Goal: Transaction & Acquisition: Purchase product/service

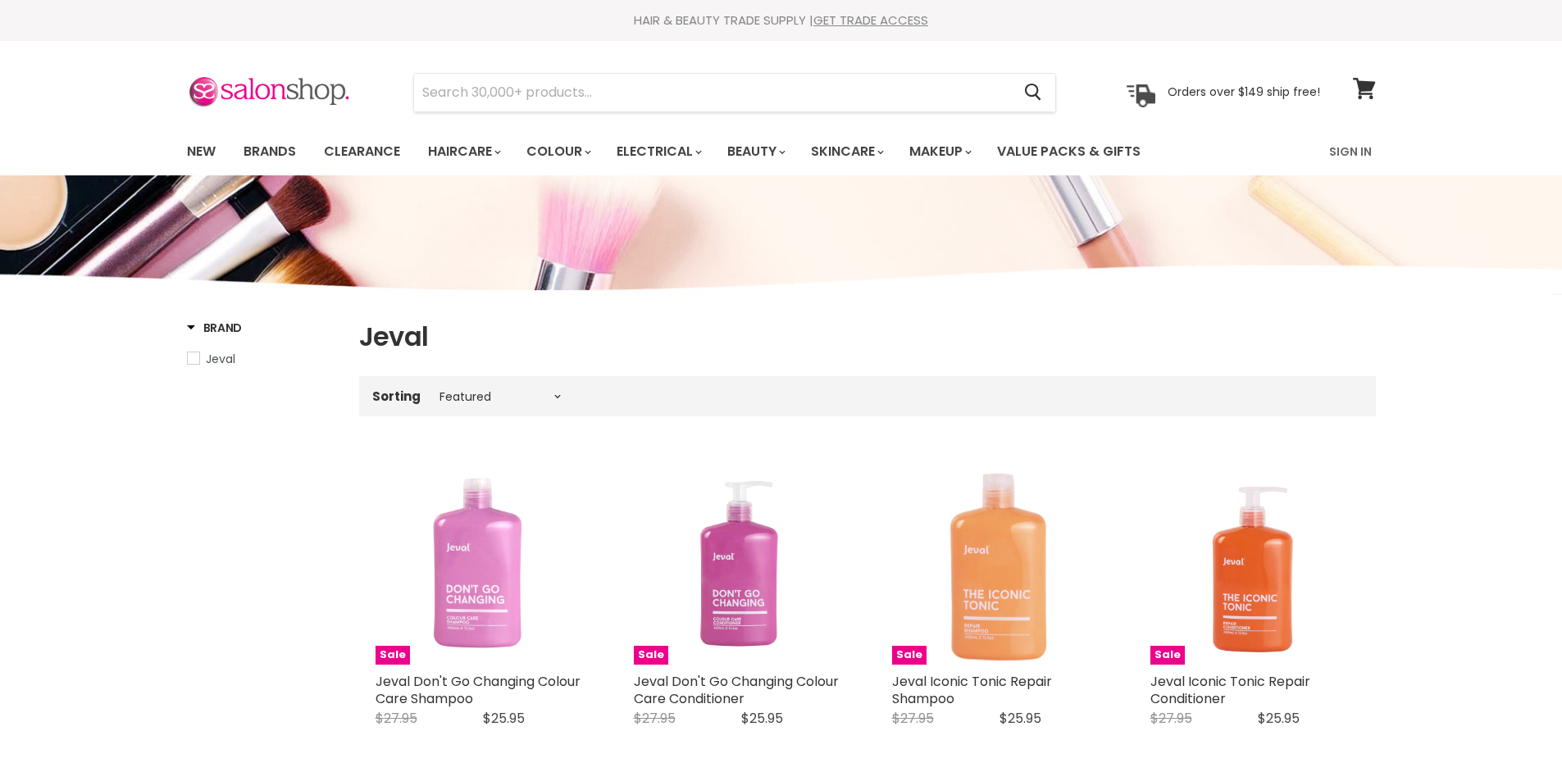
select select "manual"
click at [260, 151] on link "Brands" at bounding box center [269, 151] width 77 height 34
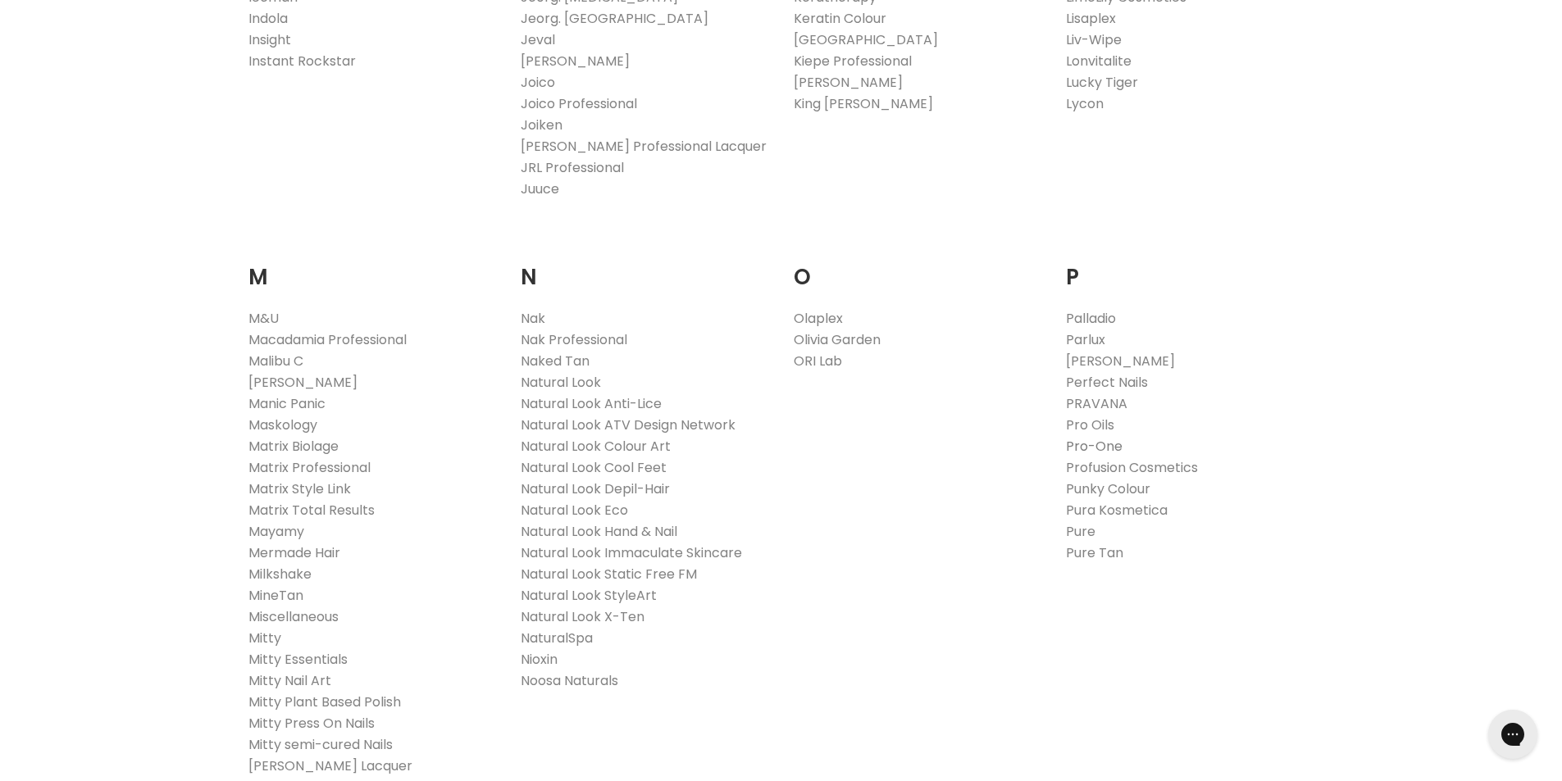
click at [1103, 442] on link "Pro-One" at bounding box center [1094, 446] width 57 height 19
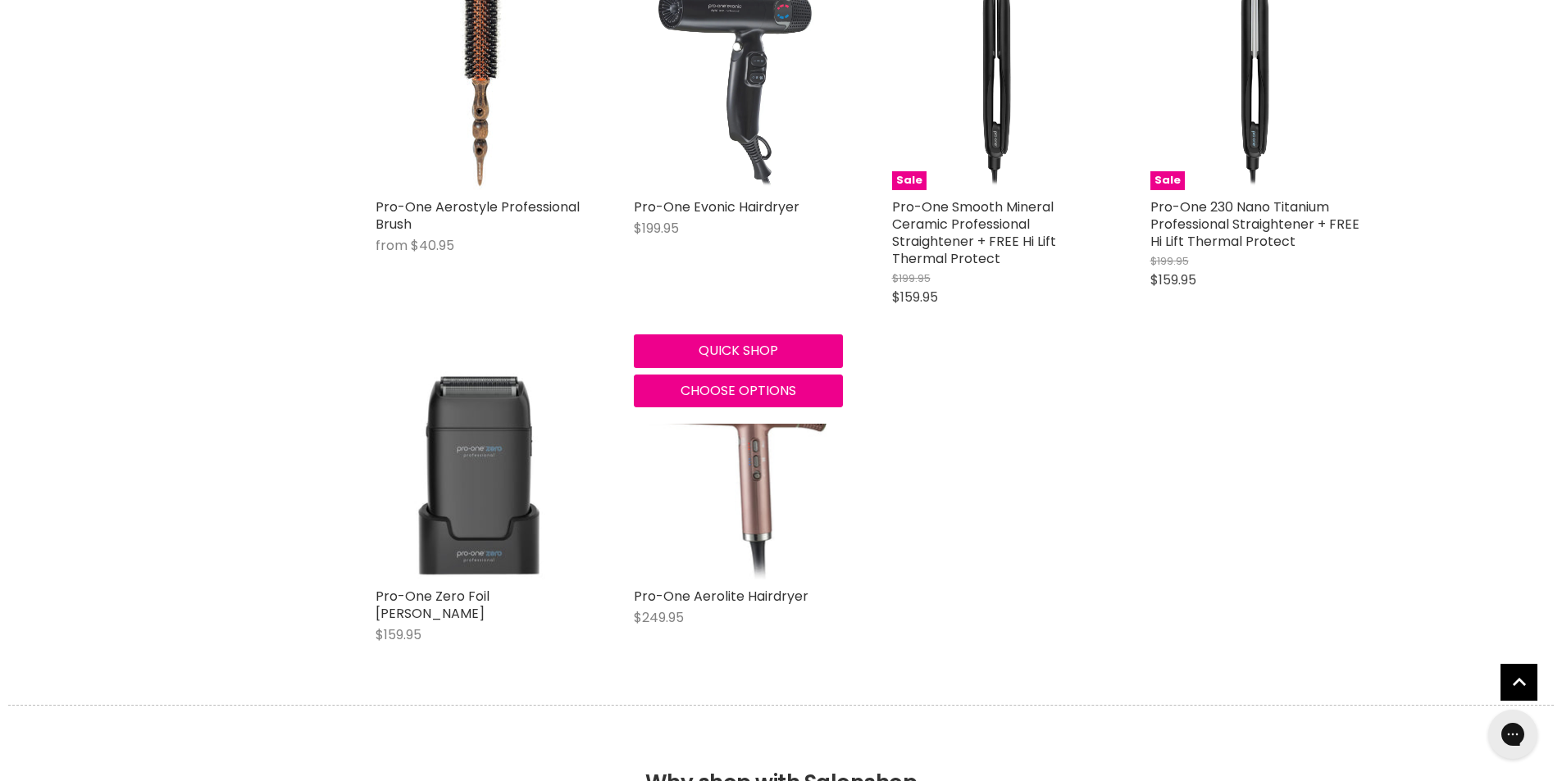
scroll to position [1148, 0]
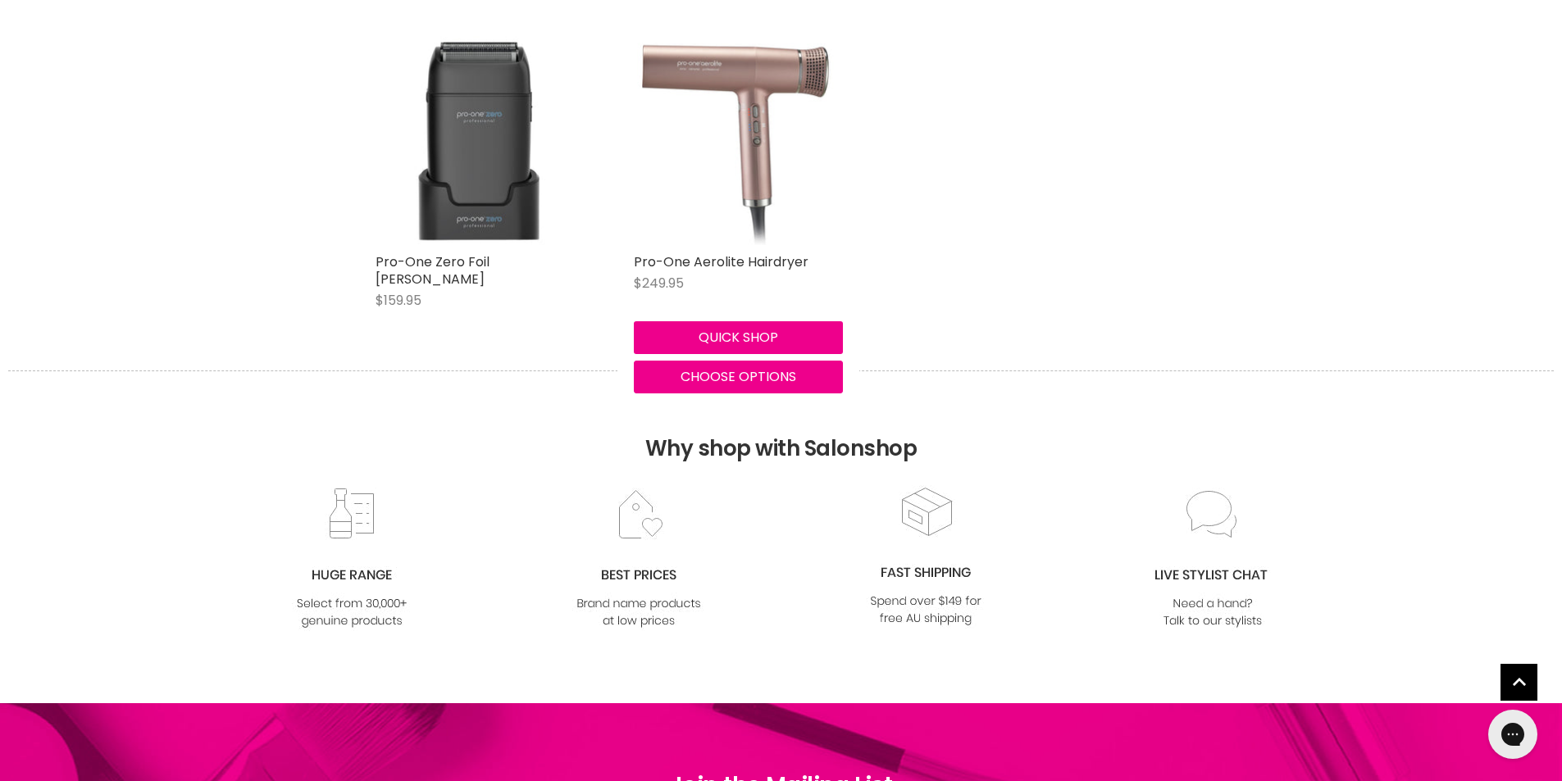
click at [729, 221] on img "Main content" at bounding box center [738, 140] width 202 height 209
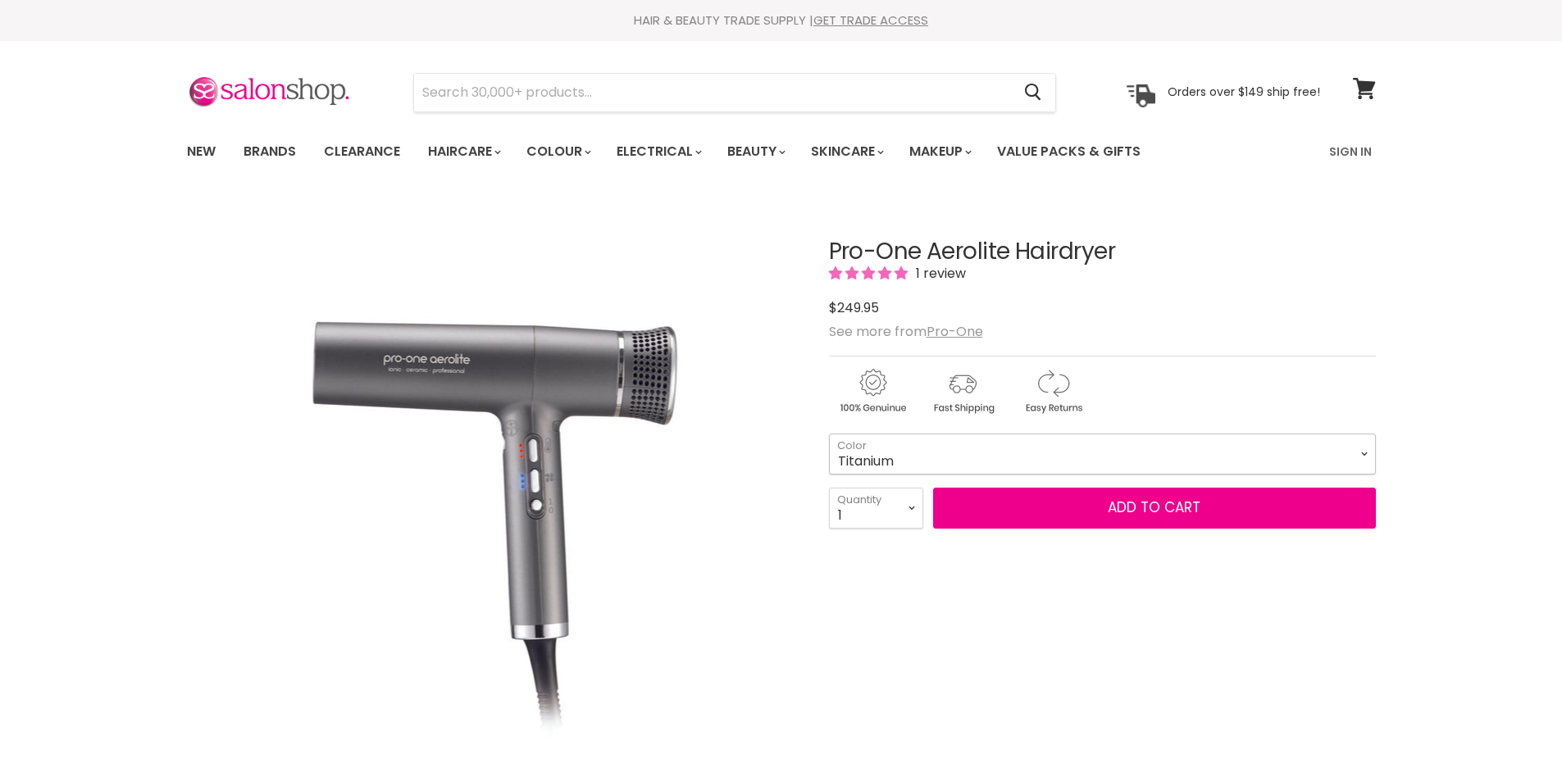
click at [1364, 457] on select "Titanium Black Rose Gold Green Emerald Pink Diamond Blue Sapphire Pearl White -…" at bounding box center [1102, 454] width 547 height 41
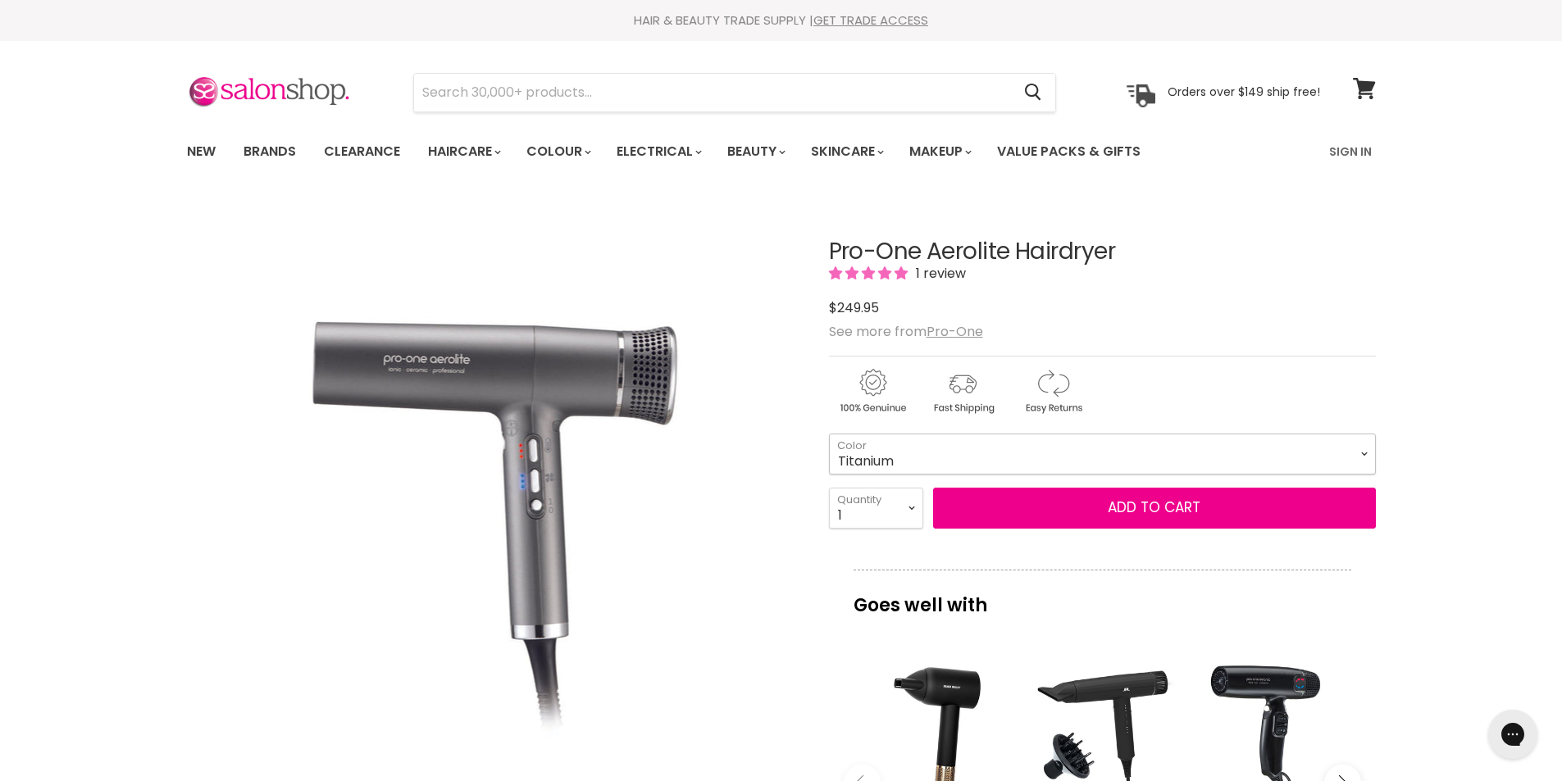
scroll to position [492, 0]
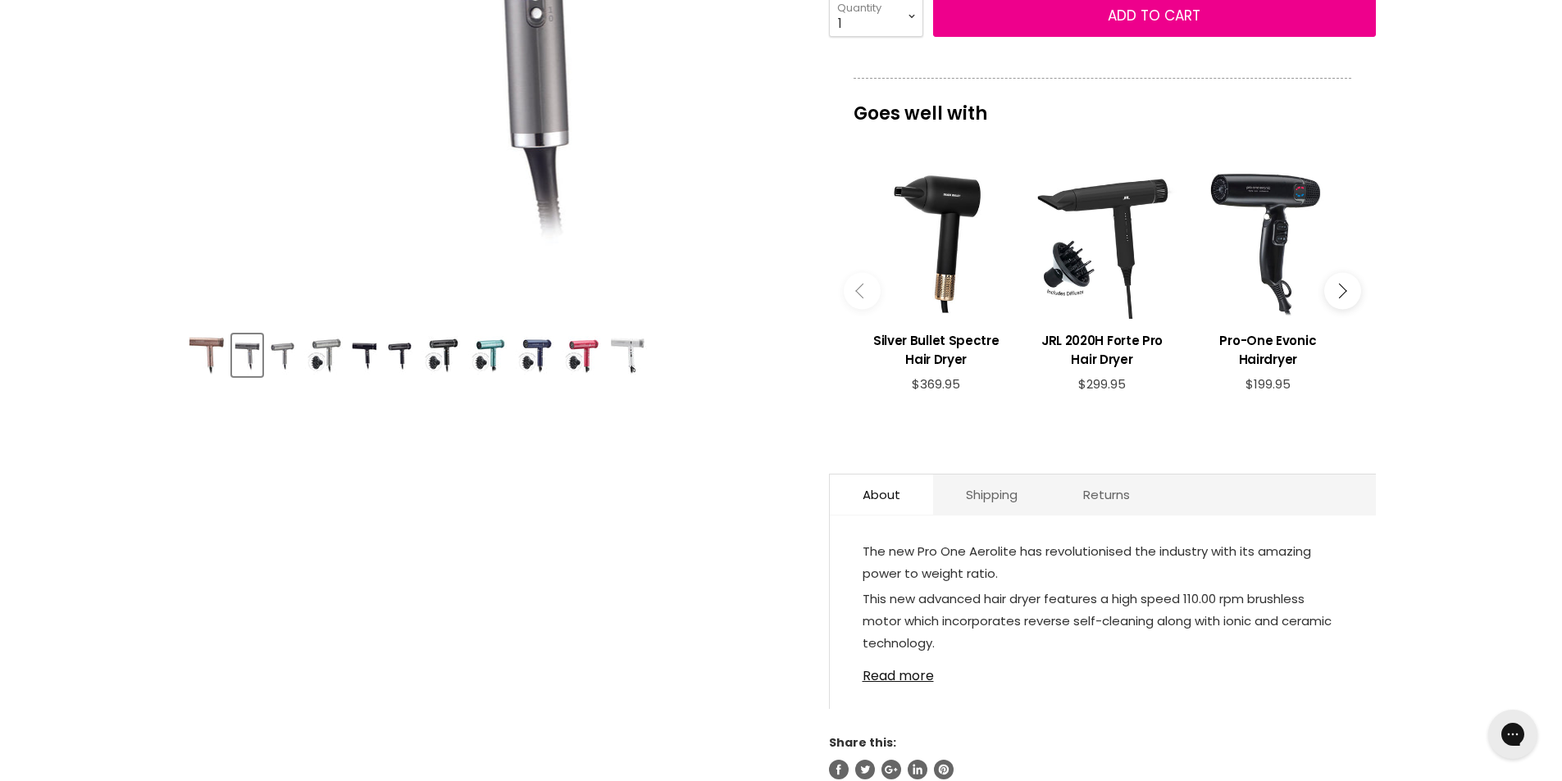
click at [480, 342] on img "Product thumbnails" at bounding box center [487, 355] width 39 height 39
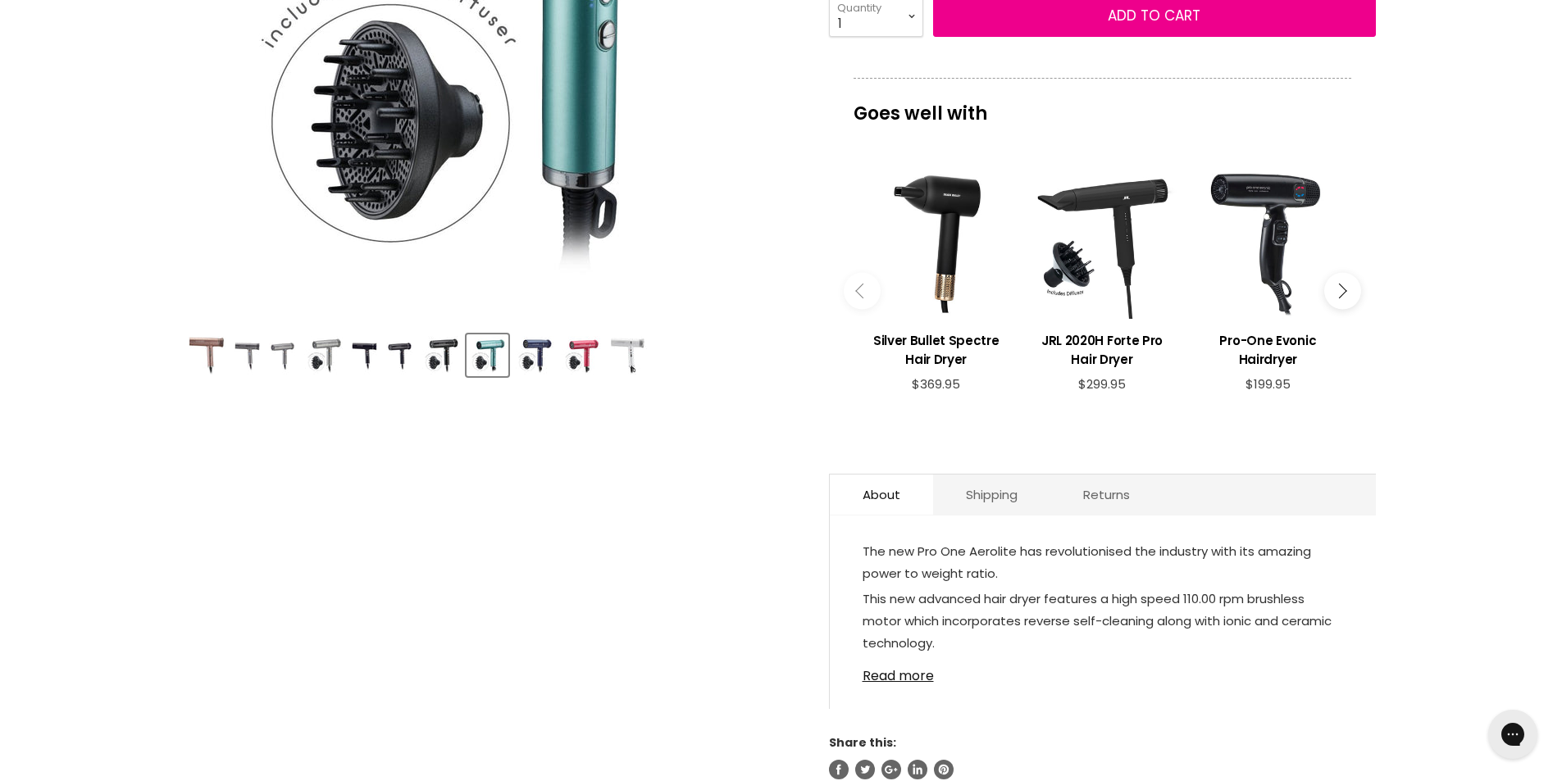
click at [243, 345] on img "Product thumbnails" at bounding box center [247, 355] width 27 height 39
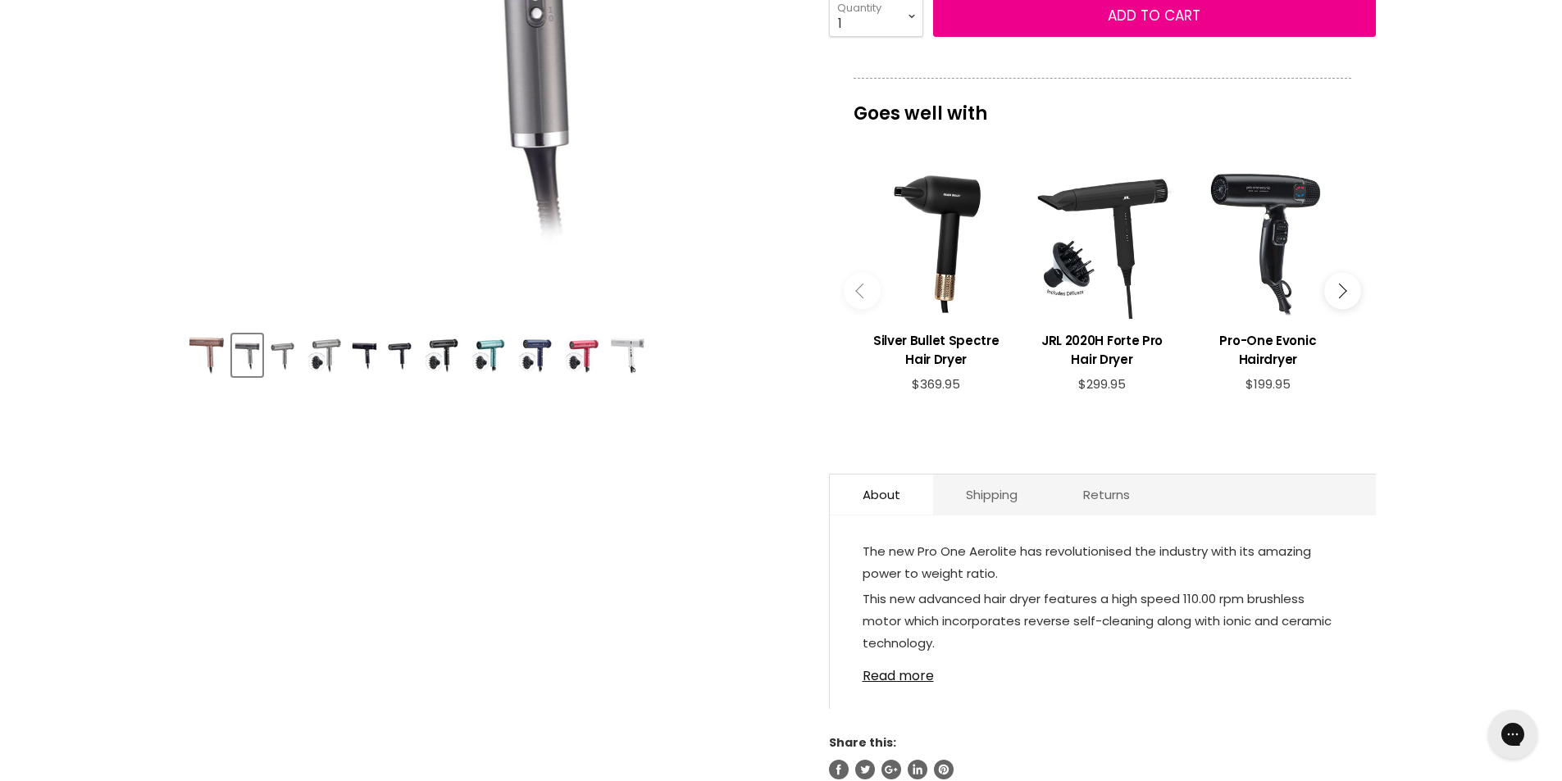
click at [209, 343] on img "Product thumbnails" at bounding box center [207, 355] width 37 height 39
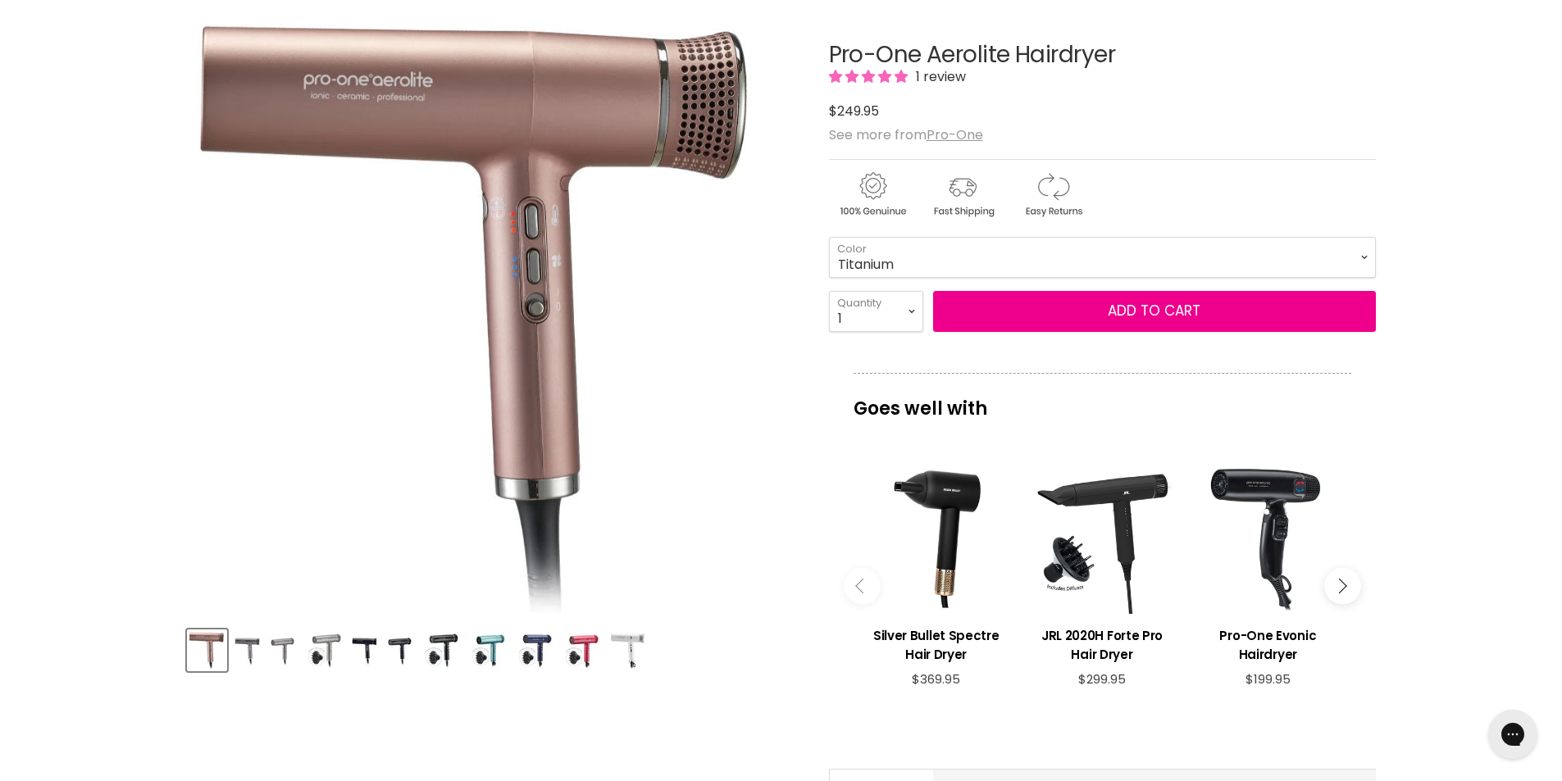
scroll to position [164, 0]
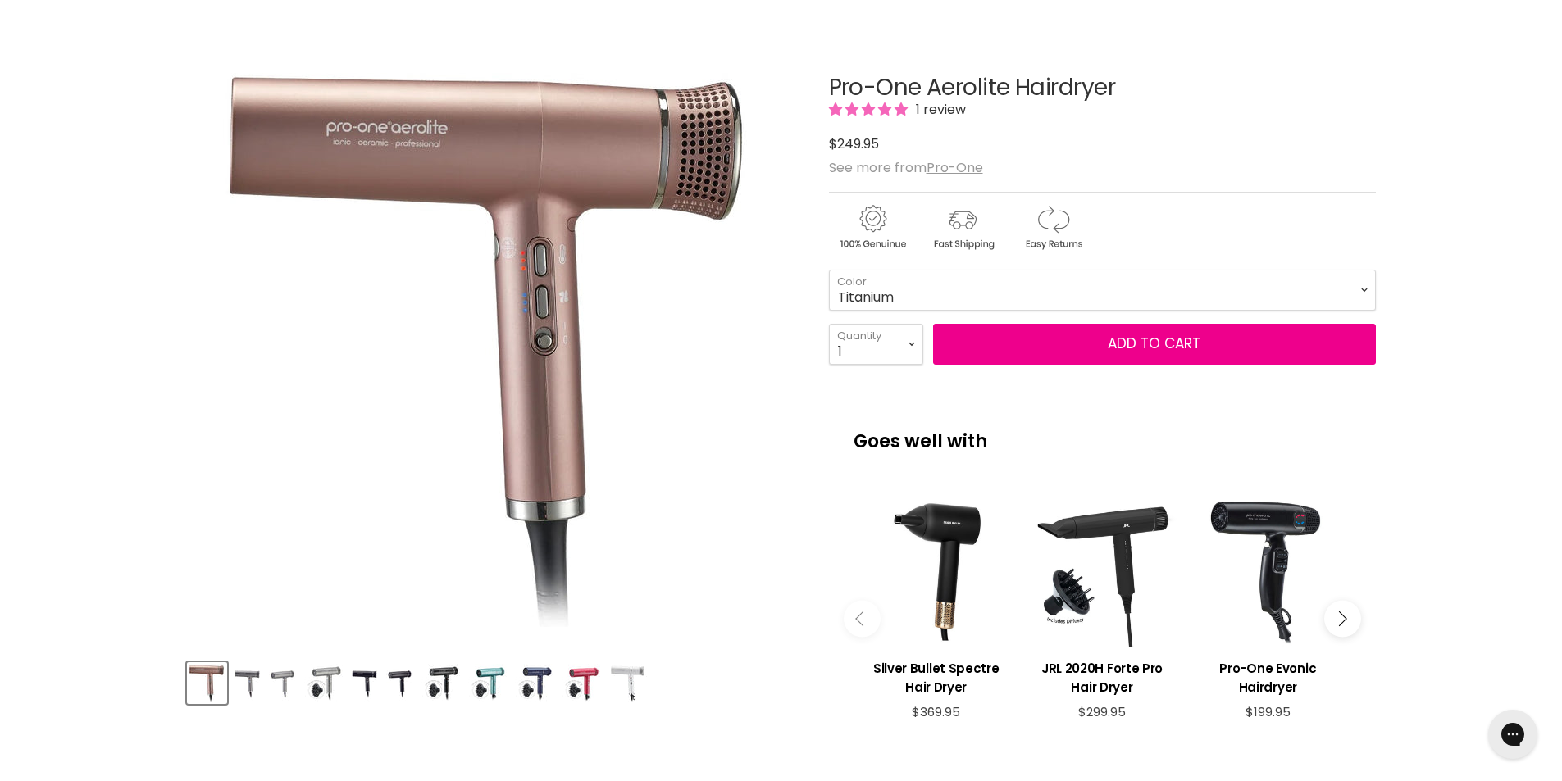
click at [250, 671] on img "Product thumbnails" at bounding box center [247, 683] width 27 height 39
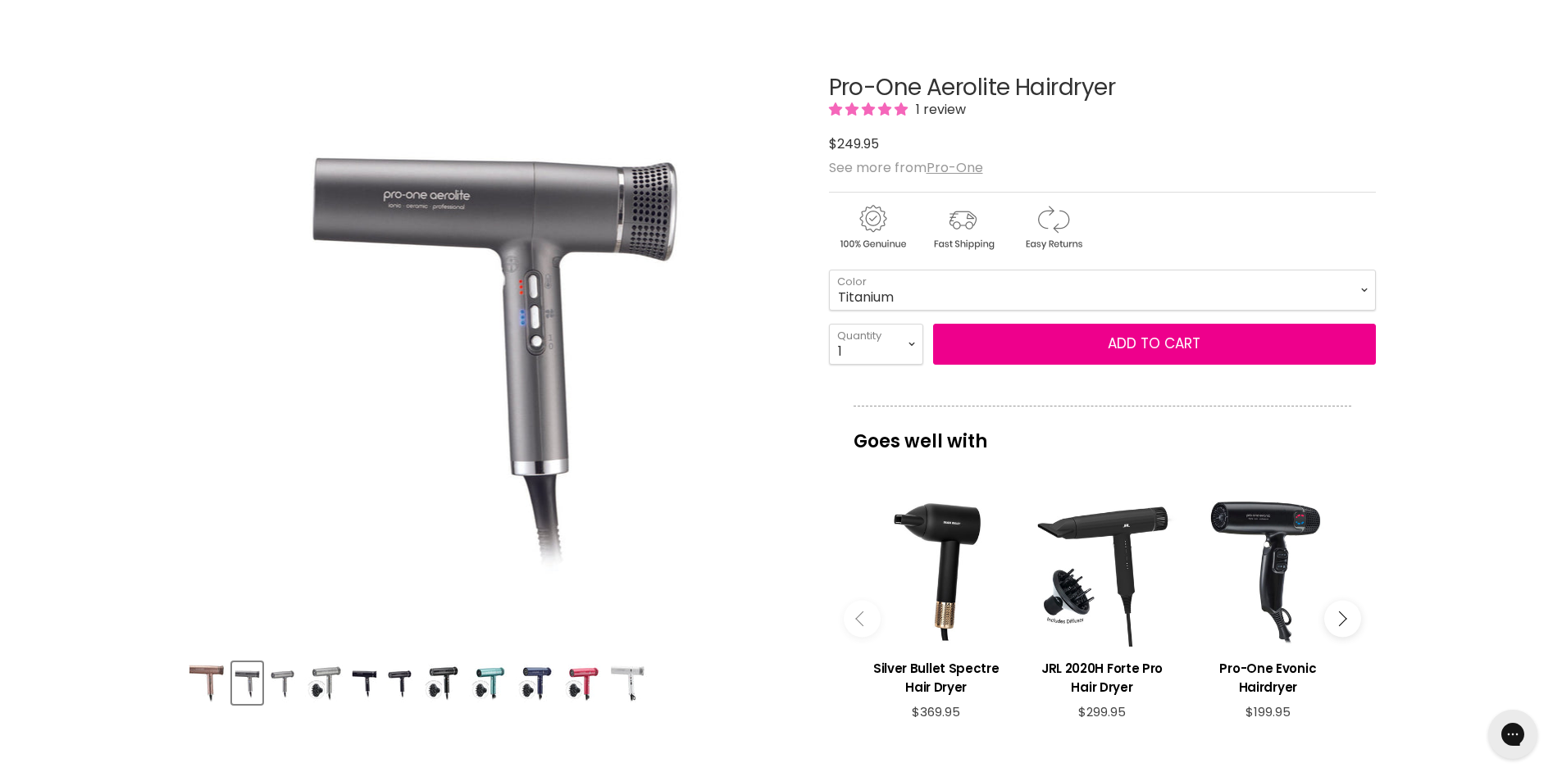
click at [283, 683] on img "Product thumbnails" at bounding box center [282, 683] width 27 height 39
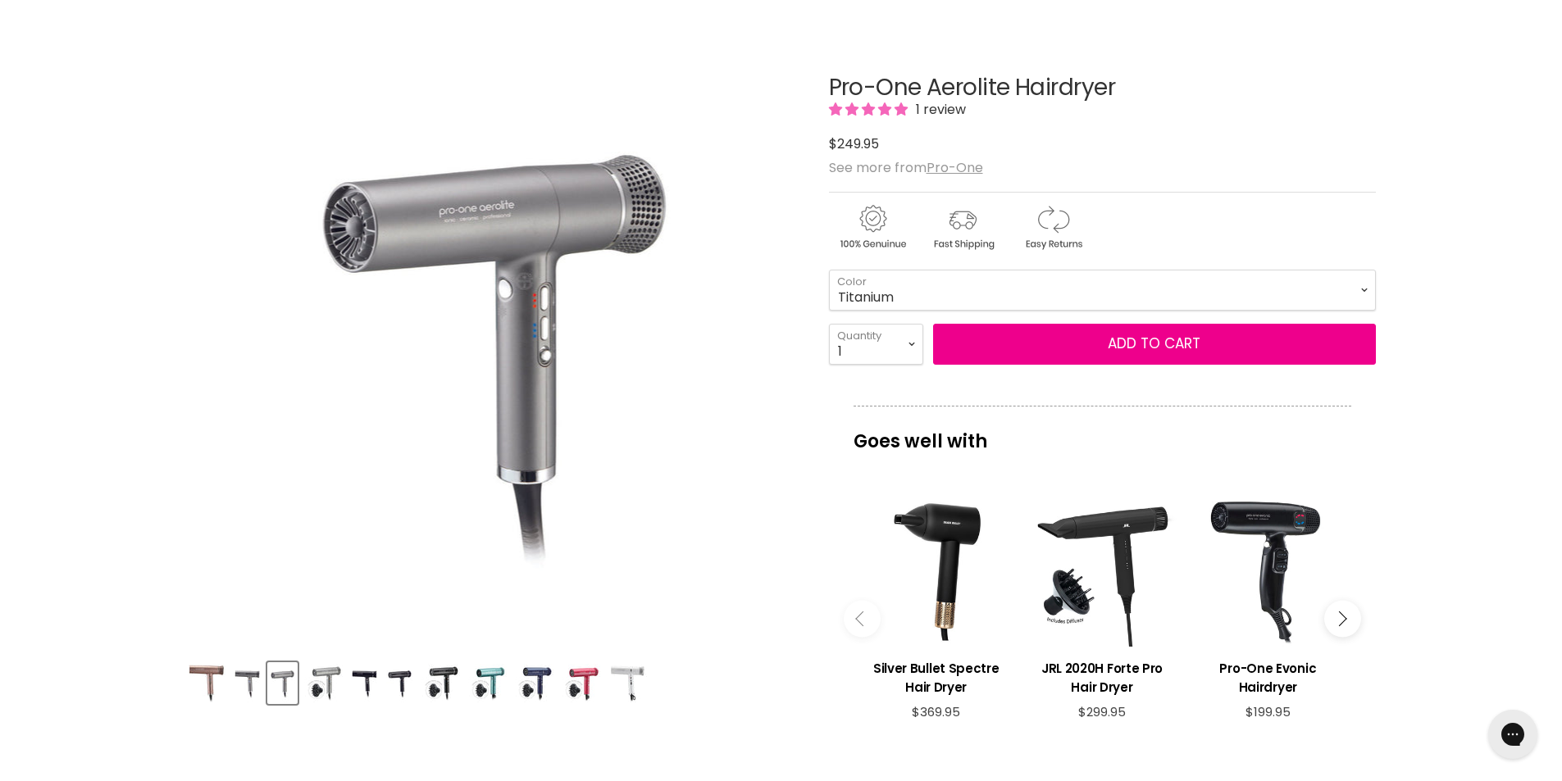
click at [489, 689] on img "Product thumbnails" at bounding box center [487, 683] width 39 height 39
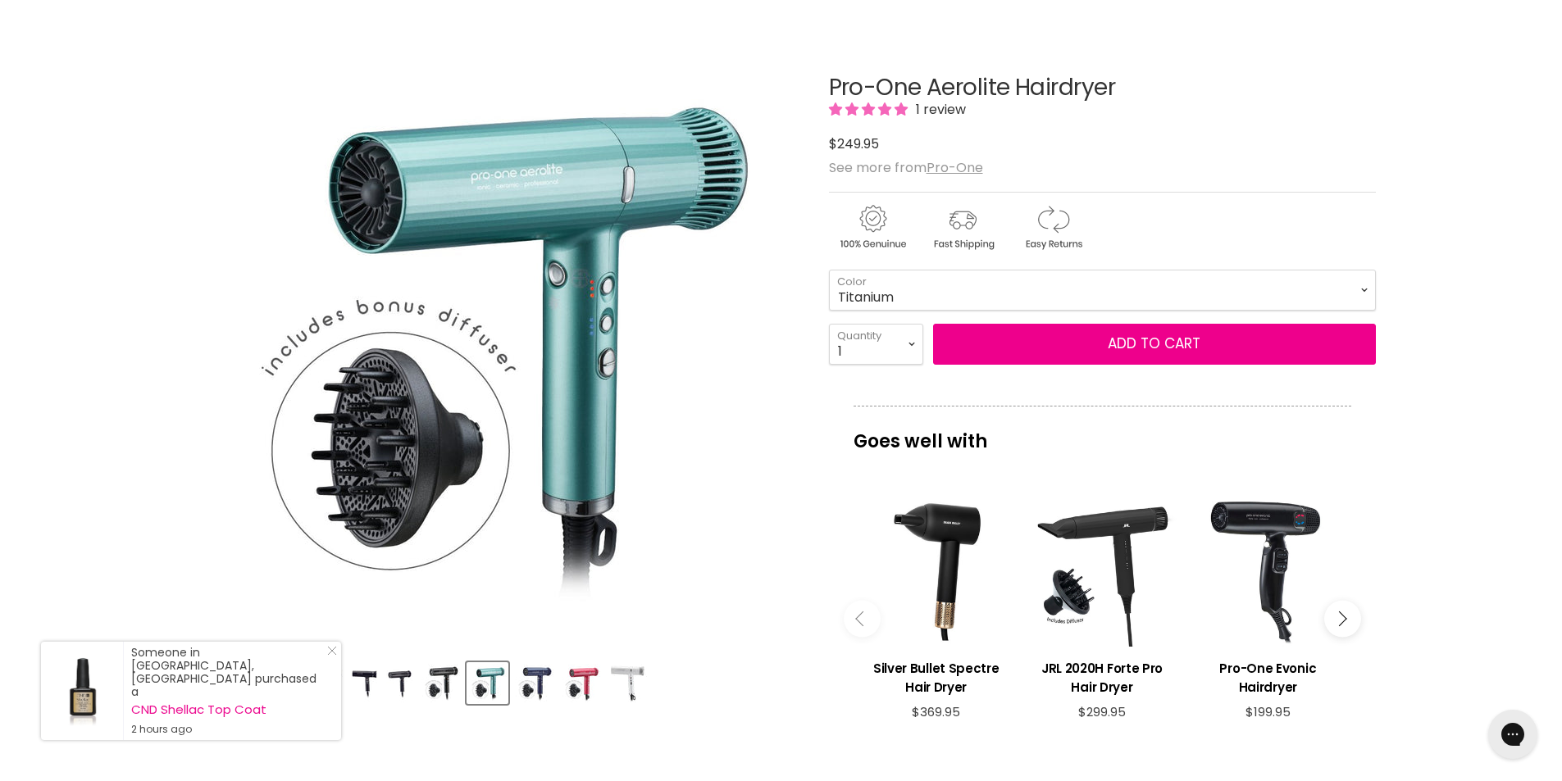
click at [527, 685] on img "Product thumbnails" at bounding box center [534, 683] width 39 height 39
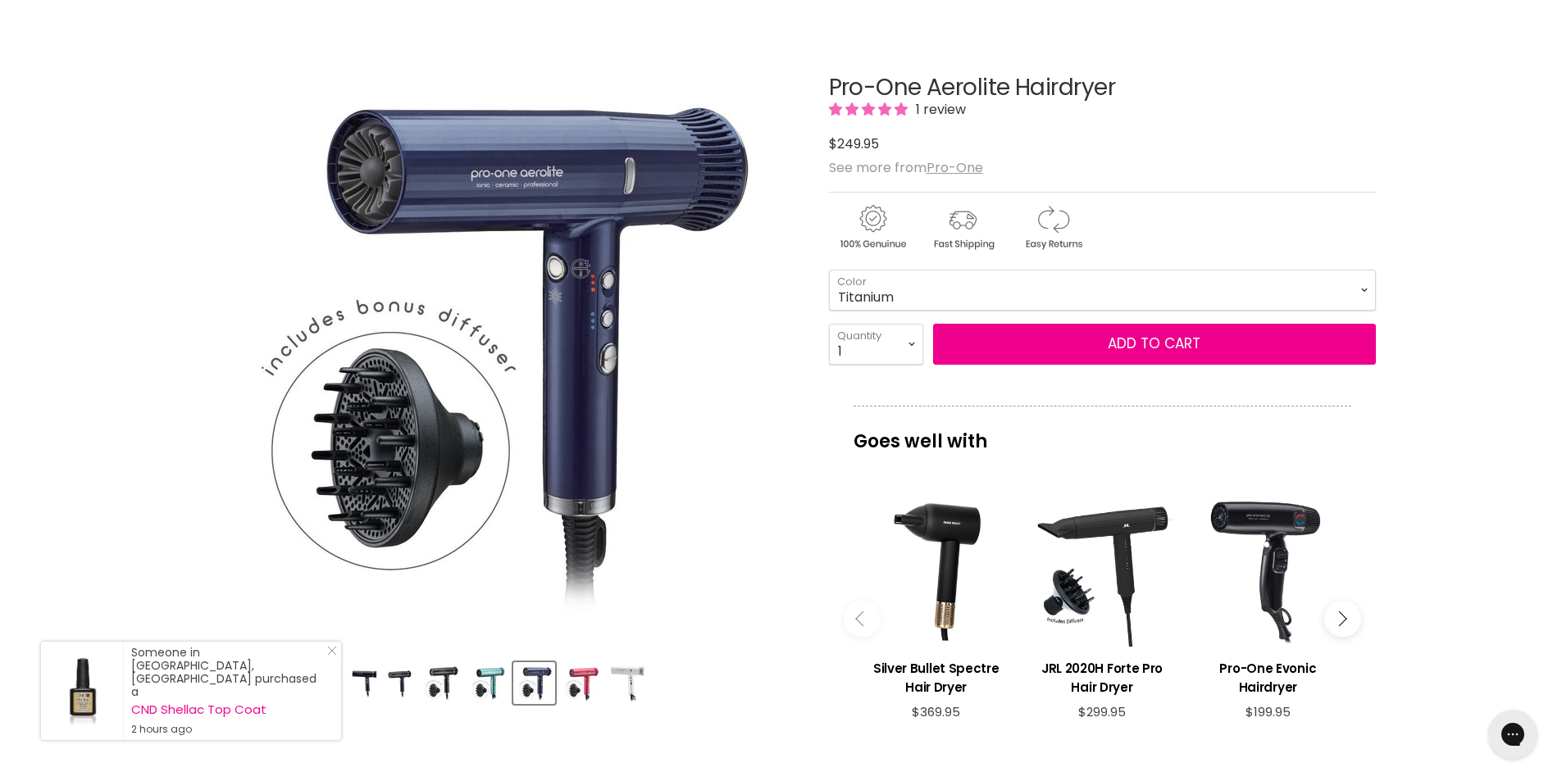
click at [579, 678] on img "Product thumbnails" at bounding box center [581, 683] width 39 height 39
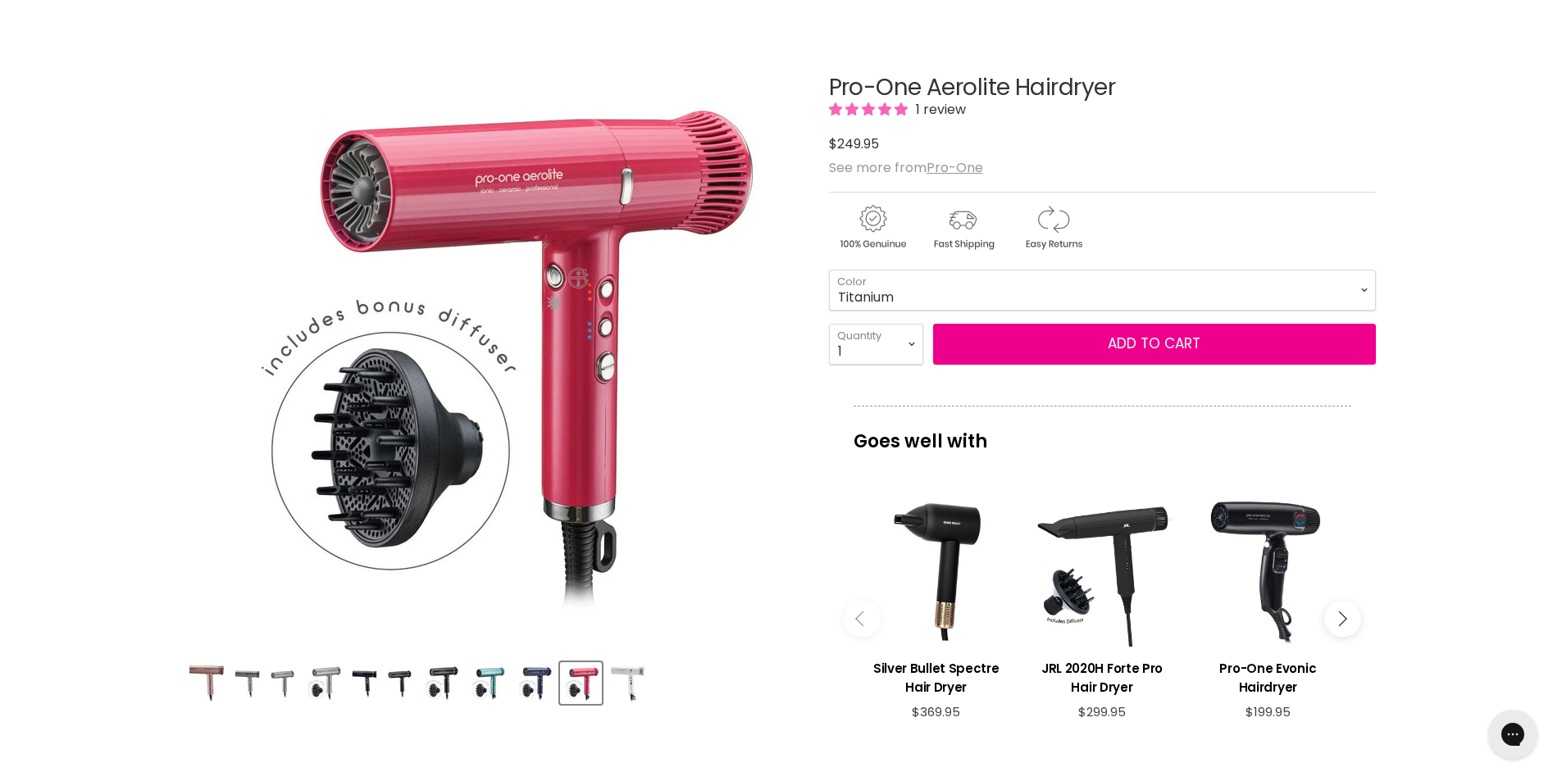
click at [482, 680] on img "Product thumbnails" at bounding box center [487, 683] width 39 height 39
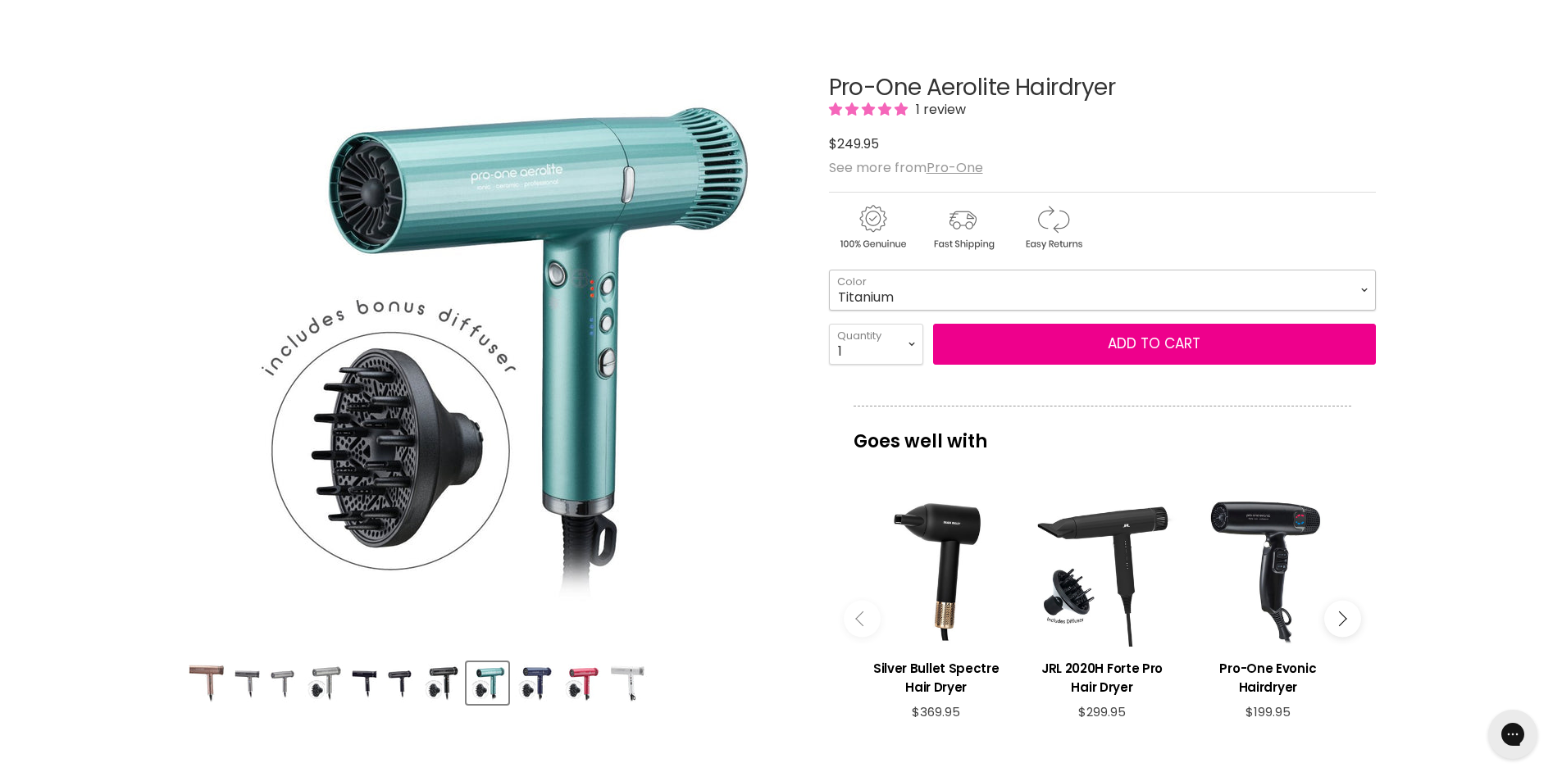
click at [1363, 292] on select "Titanium Black Rose Gold Green Emerald Pink Diamond Blue Sapphire Pearl White -…" at bounding box center [1102, 290] width 547 height 41
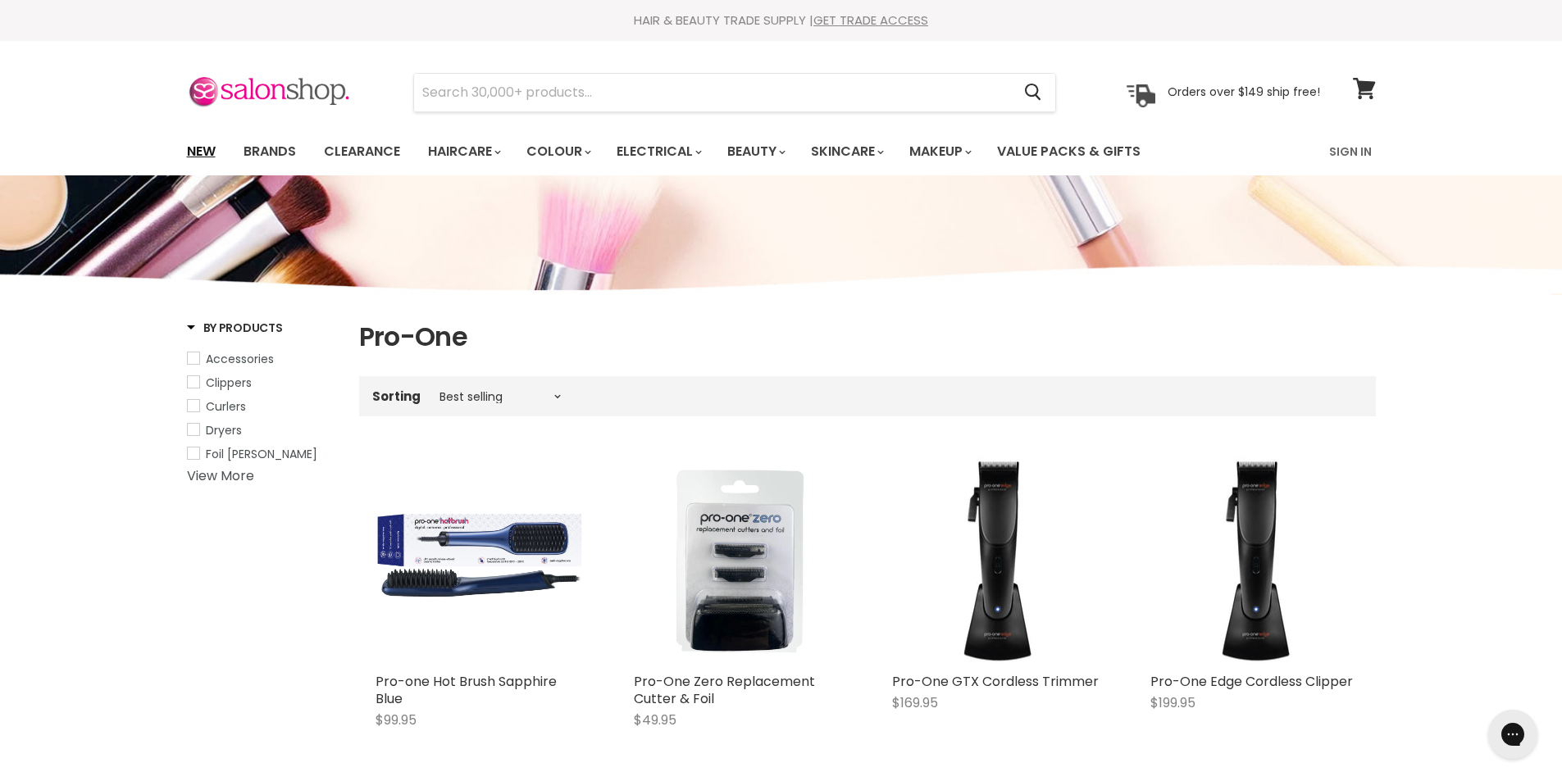
click at [198, 153] on link "New" at bounding box center [201, 151] width 53 height 34
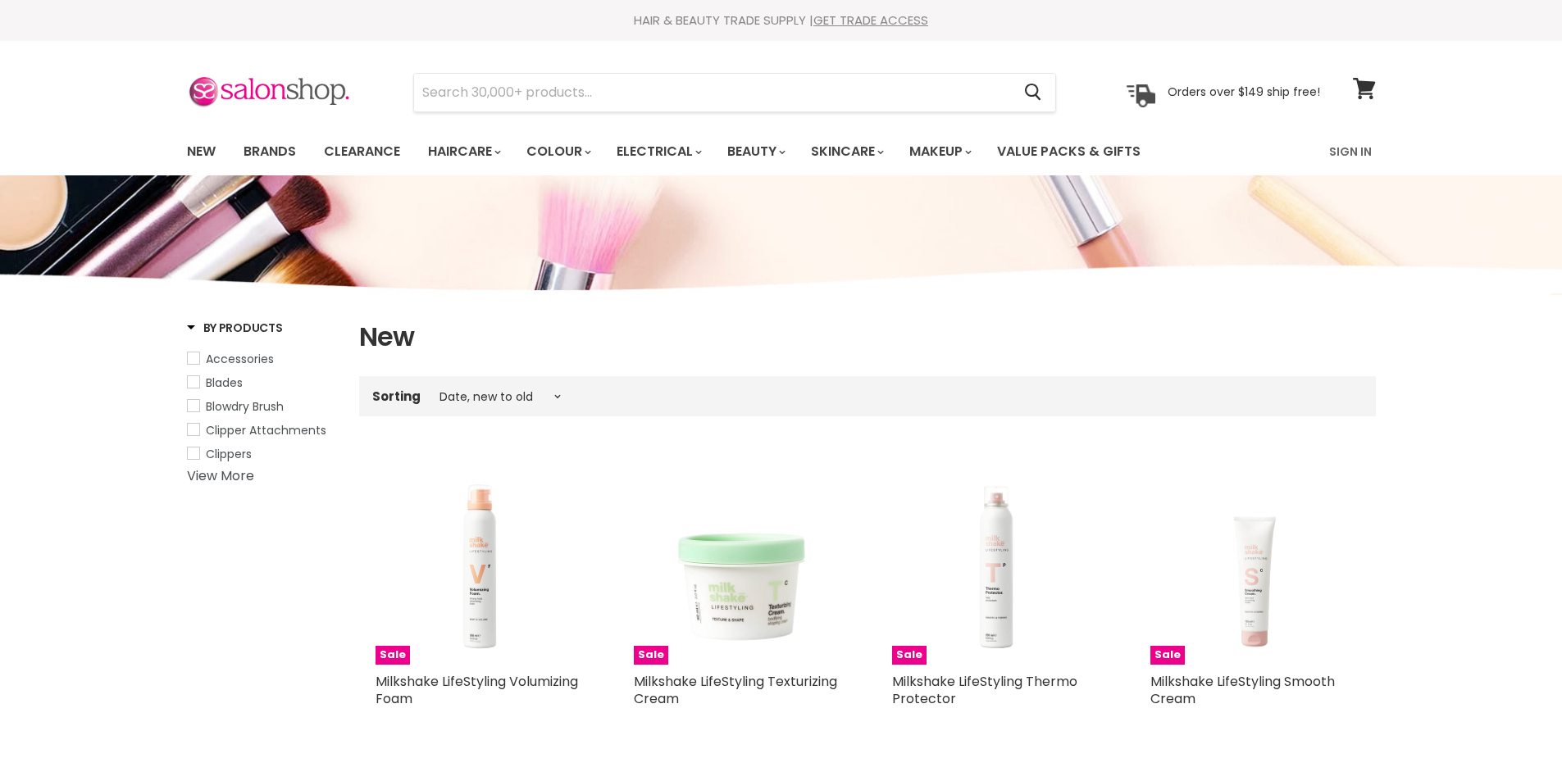
select select "created-descending"
click at [659, 147] on link "Electrical" at bounding box center [657, 151] width 107 height 34
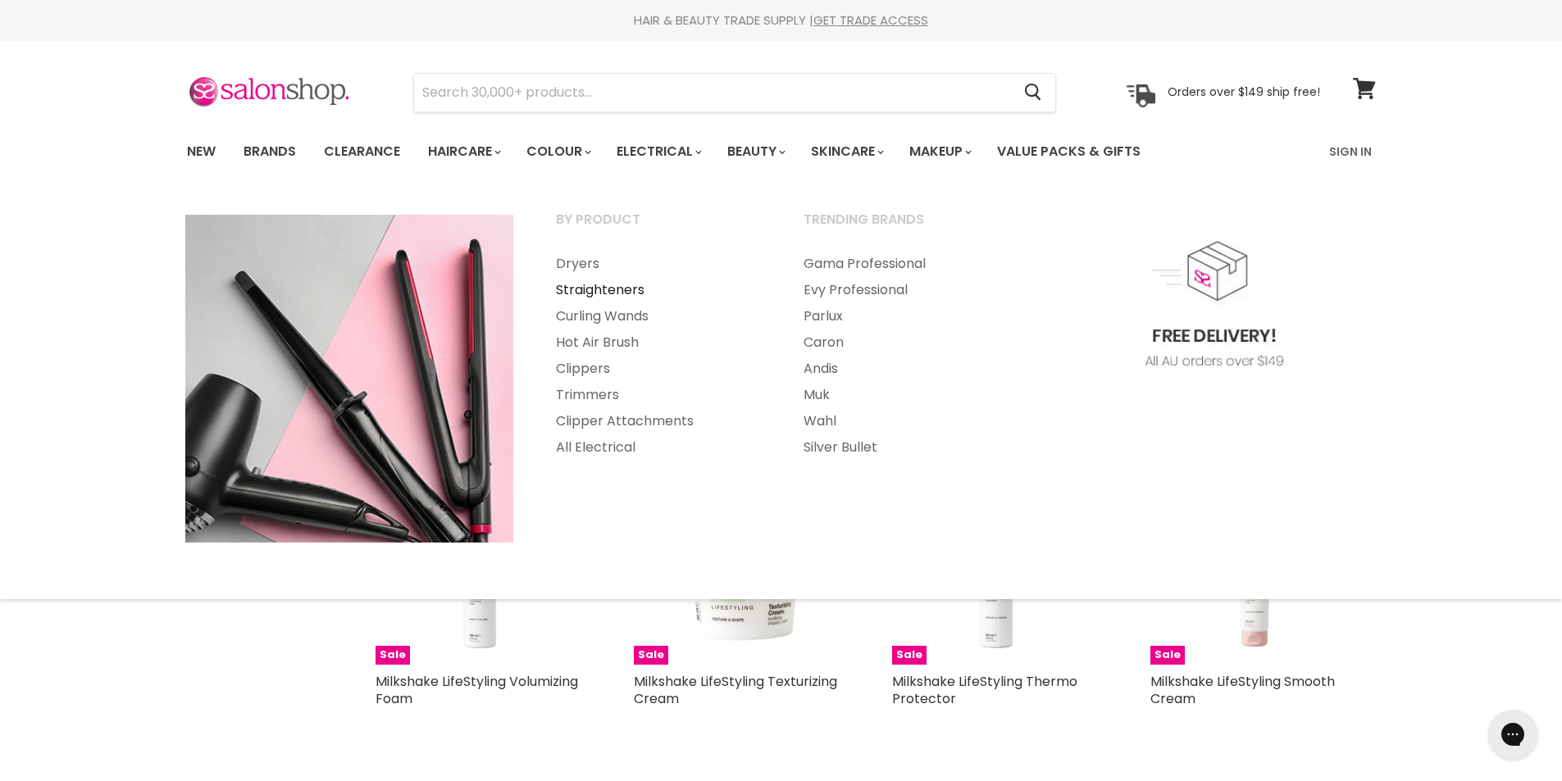
click at [626, 295] on link "Straighteners" at bounding box center [657, 290] width 244 height 26
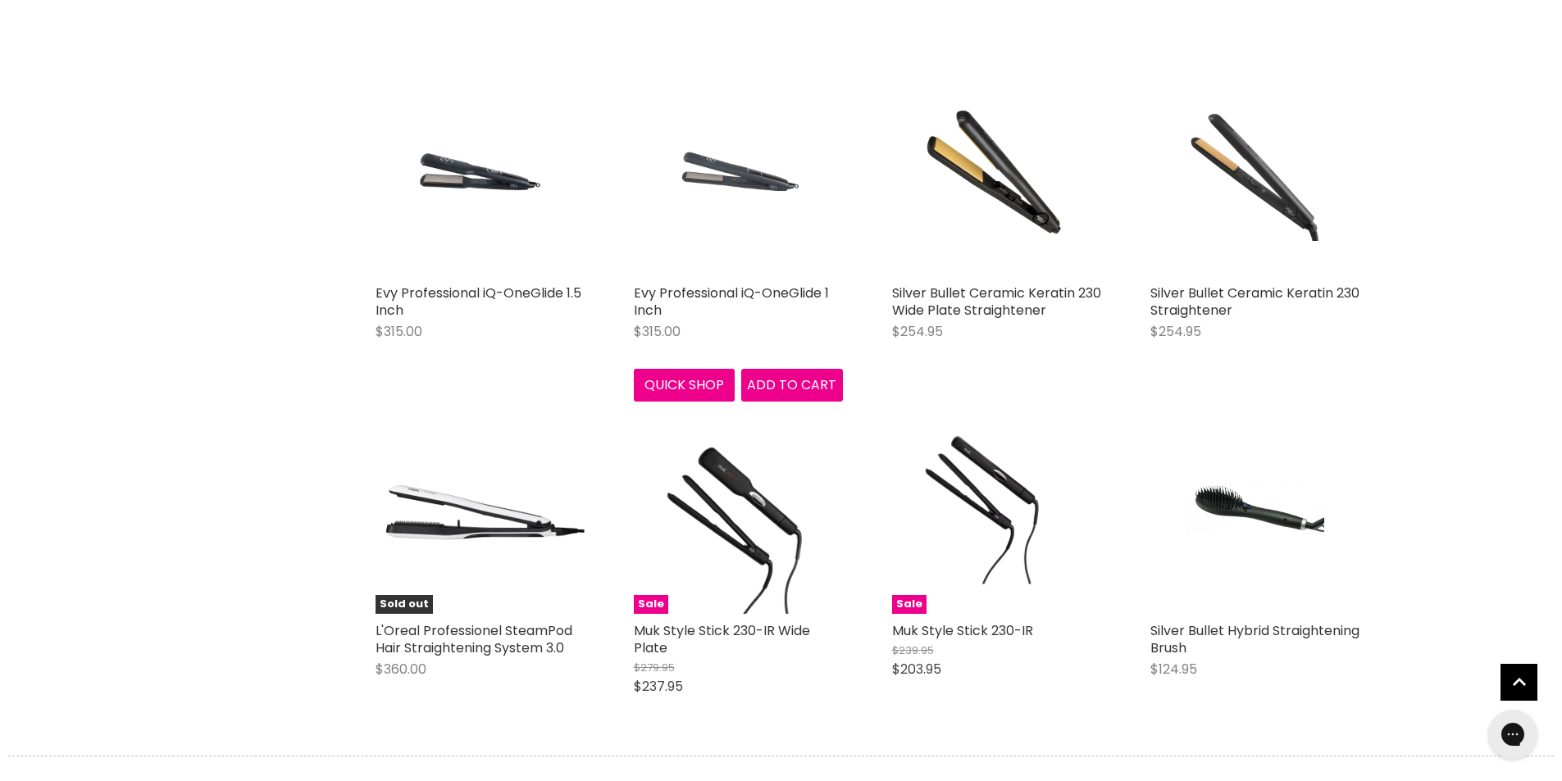
scroll to position [2623, 0]
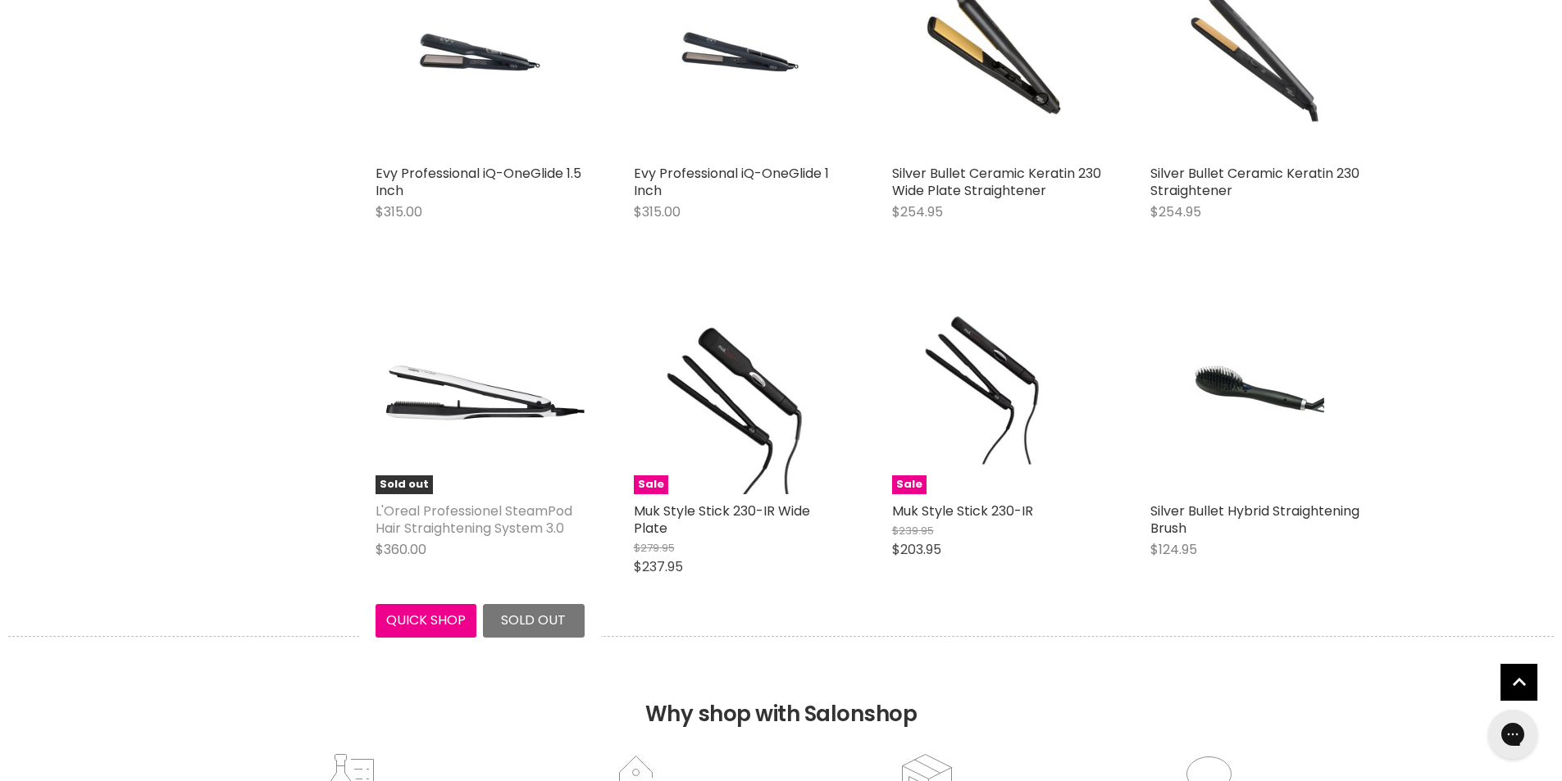
click at [468, 519] on link "L'Oreal Professionel SteamPod Hair Straightening System 3.0" at bounding box center [473, 520] width 197 height 36
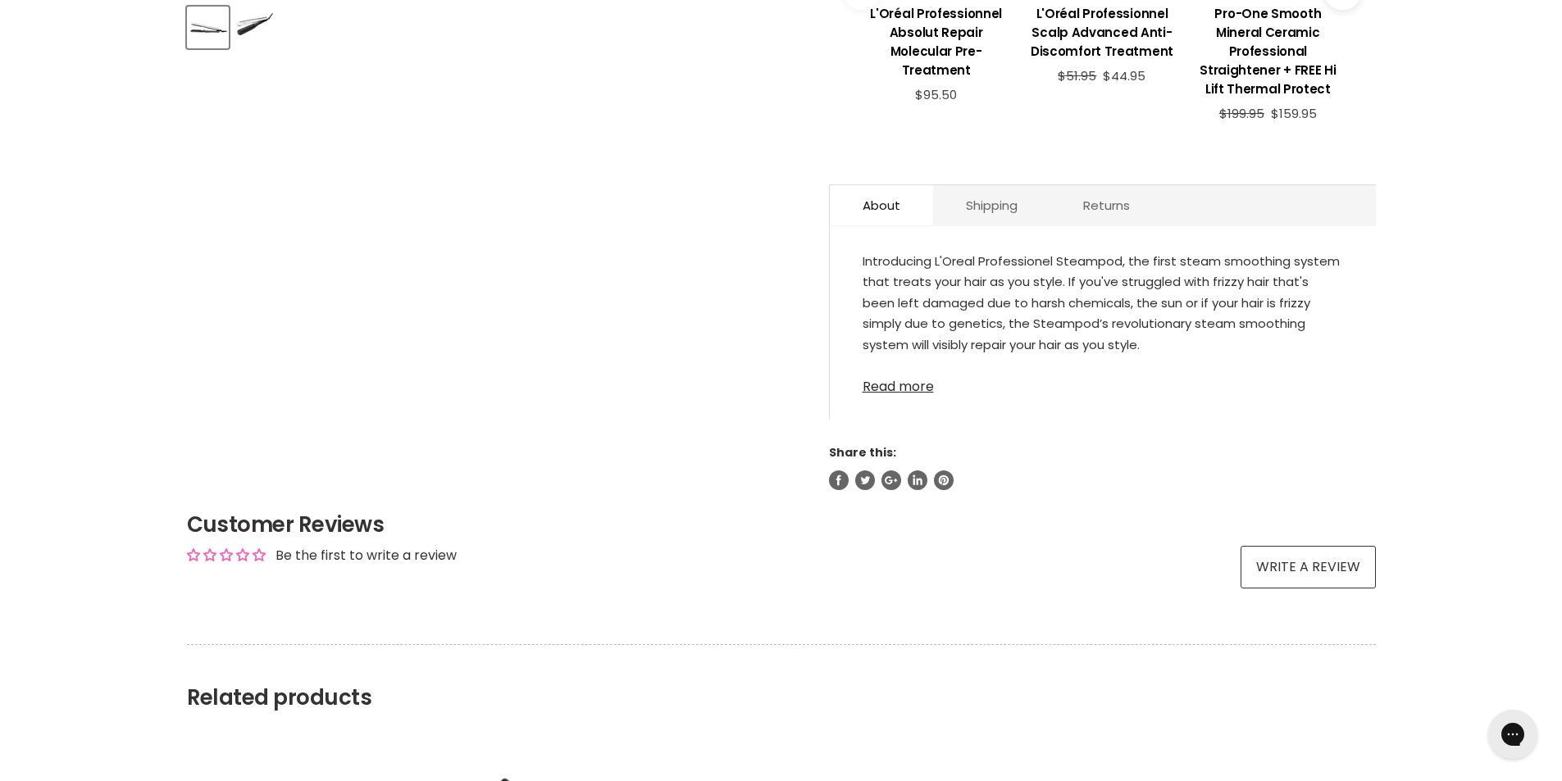
click at [912, 371] on link "Read more" at bounding box center [1102, 382] width 480 height 25
